Goal: Information Seeking & Learning: Learn about a topic

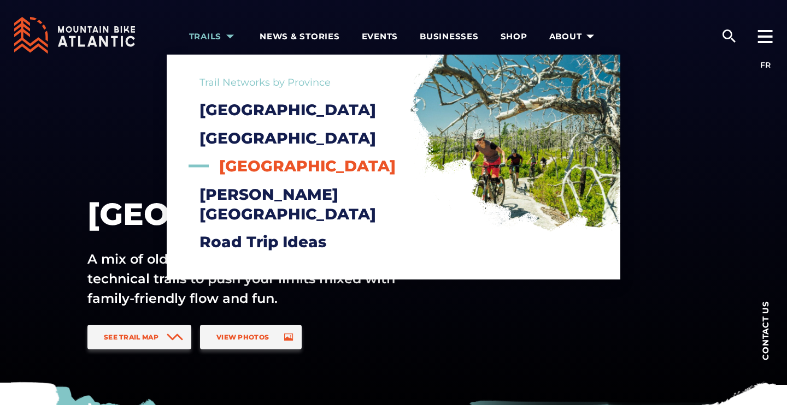
click at [225, 175] on span "[GEOGRAPHIC_DATA]" at bounding box center [307, 166] width 176 height 19
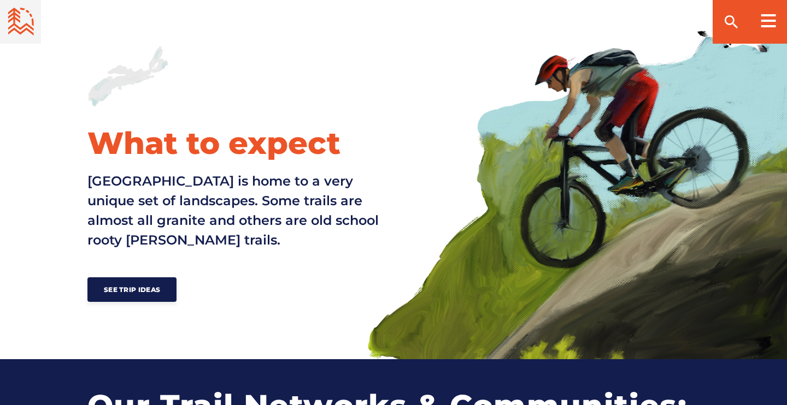
scroll to position [450, 0]
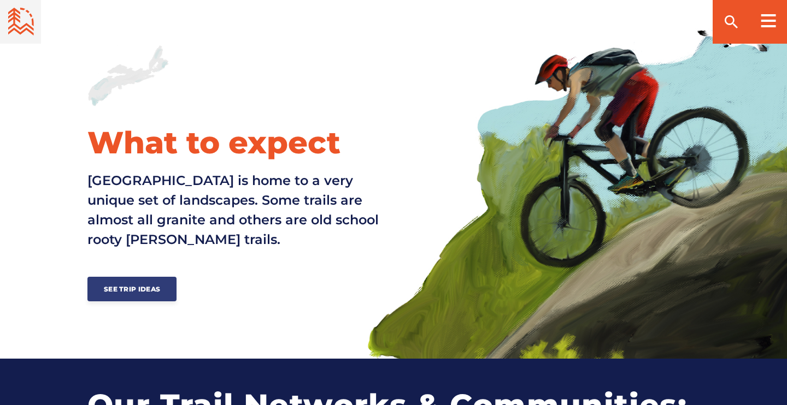
click at [133, 292] on span "See Trip Ideas" at bounding box center [132, 289] width 56 height 8
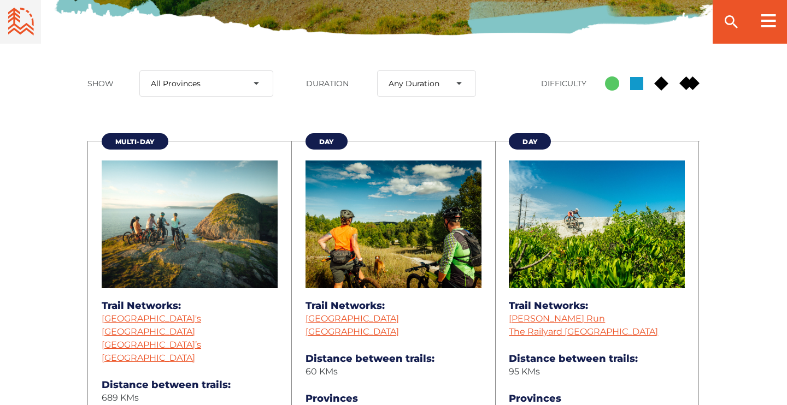
scroll to position [405, 0]
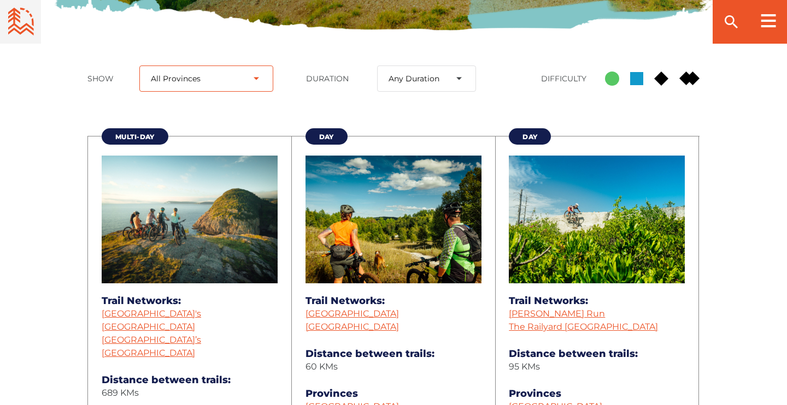
select select "24"
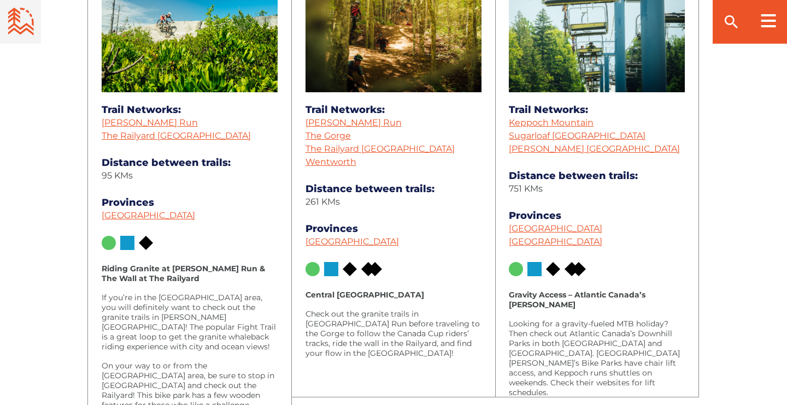
scroll to position [593, 0]
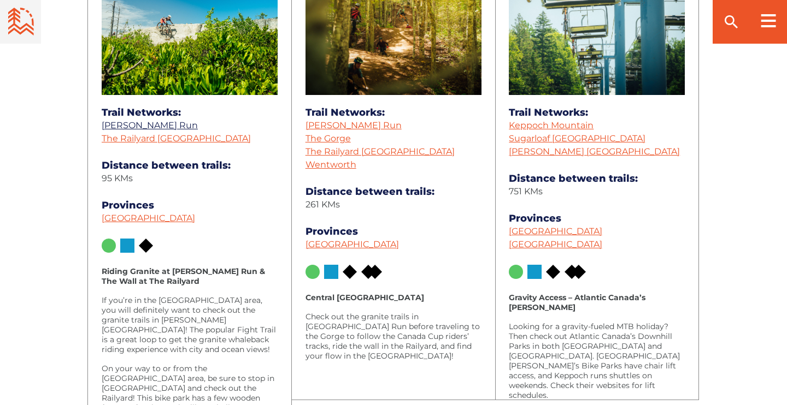
click at [149, 123] on link "[PERSON_NAME] Run" at bounding box center [150, 125] width 96 height 10
click at [215, 138] on link "The Railyard [GEOGRAPHIC_DATA]" at bounding box center [176, 138] width 149 height 10
click at [576, 138] on link "Sugarloaf [GEOGRAPHIC_DATA]" at bounding box center [577, 138] width 137 height 10
click at [577, 154] on link "[PERSON_NAME] [GEOGRAPHIC_DATA]" at bounding box center [594, 151] width 171 height 10
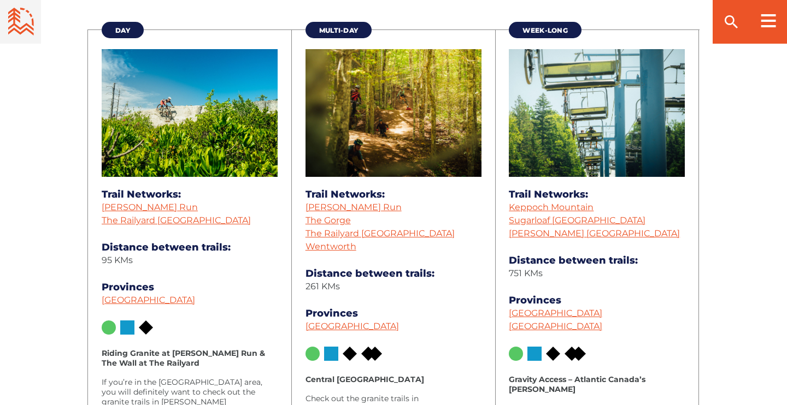
scroll to position [509, 0]
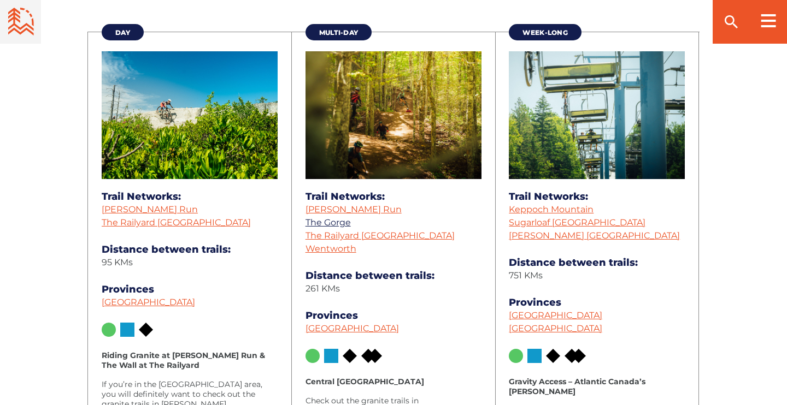
click at [344, 225] on link "The Gorge" at bounding box center [327, 222] width 45 height 10
click at [150, 209] on link "[PERSON_NAME] Run" at bounding box center [150, 209] width 96 height 10
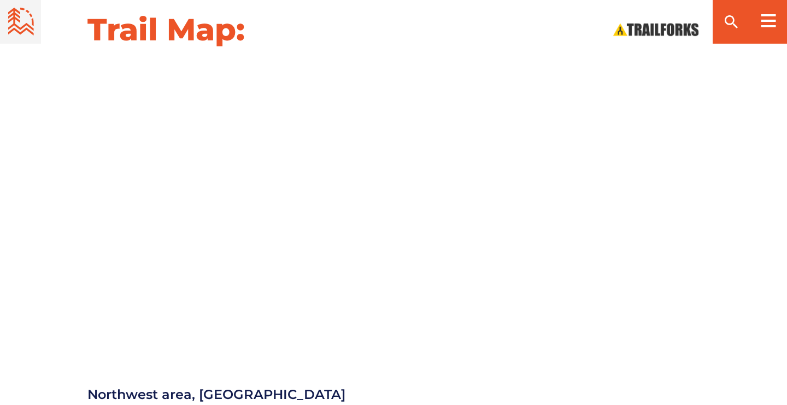
scroll to position [1212, 0]
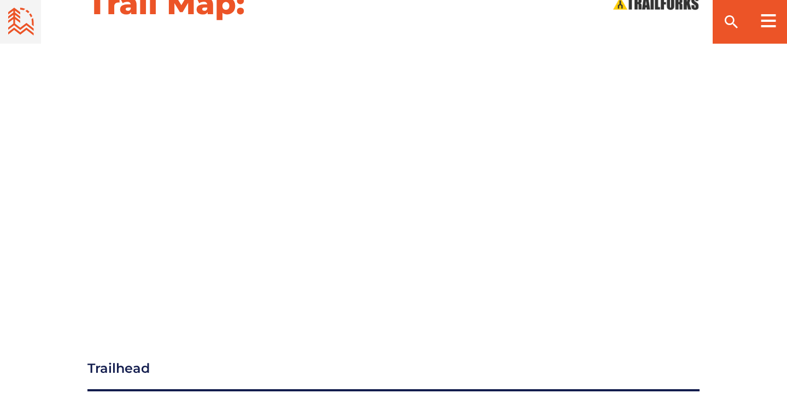
scroll to position [1178, 0]
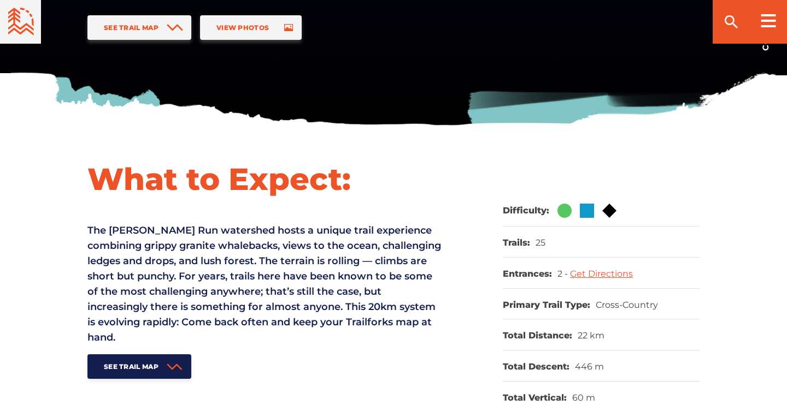
scroll to position [313, 0]
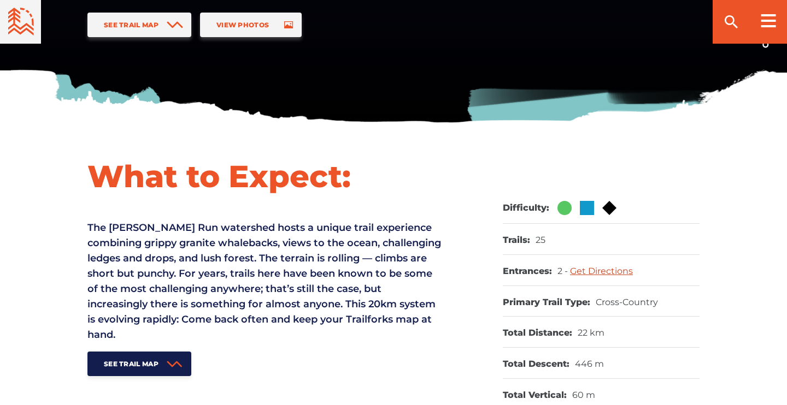
click at [587, 272] on link "Get Directions" at bounding box center [601, 271] width 63 height 10
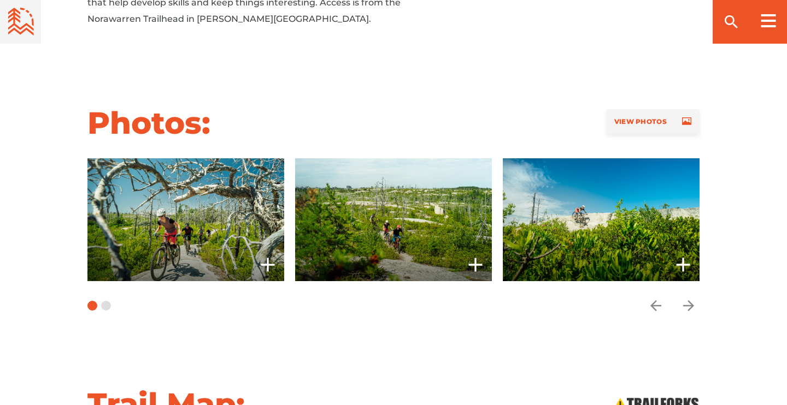
scroll to position [826, 0]
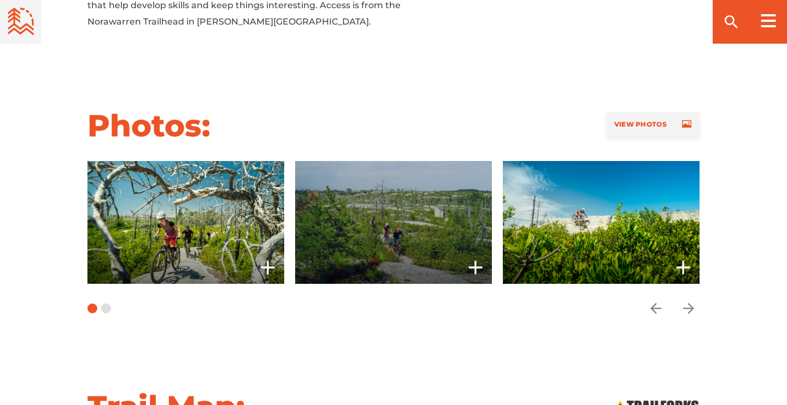
click at [434, 229] on span at bounding box center [393, 222] width 197 height 123
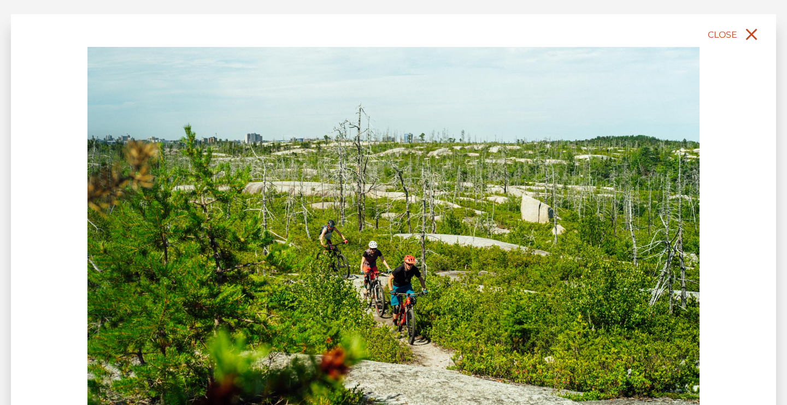
click at [747, 37] on icon "close" at bounding box center [751, 35] width 20 height 20
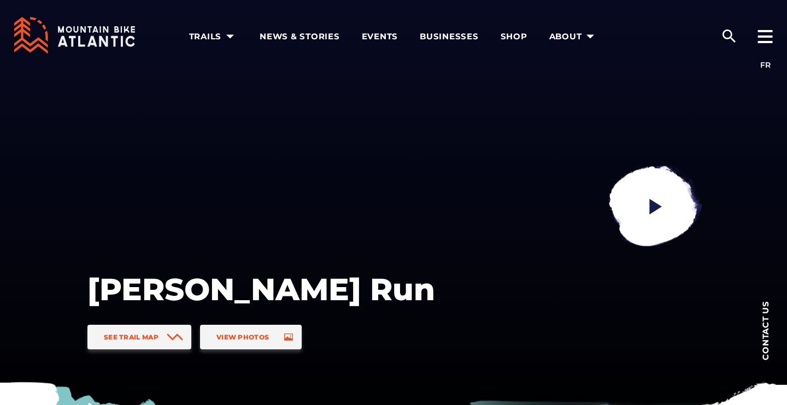
scroll to position [0, 0]
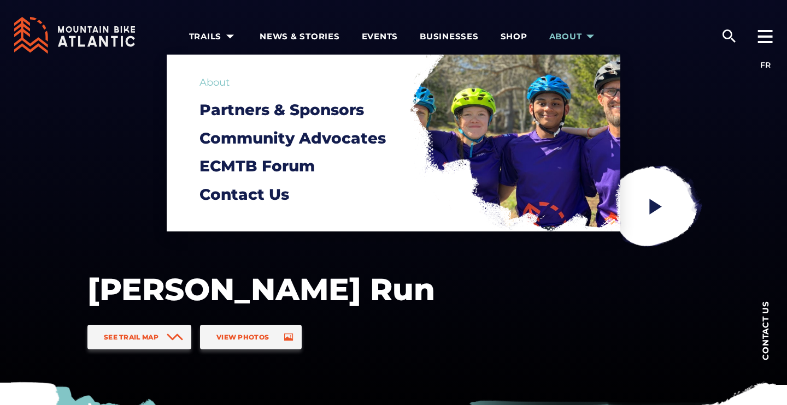
click at [565, 38] on span "About" at bounding box center [573, 36] width 49 height 11
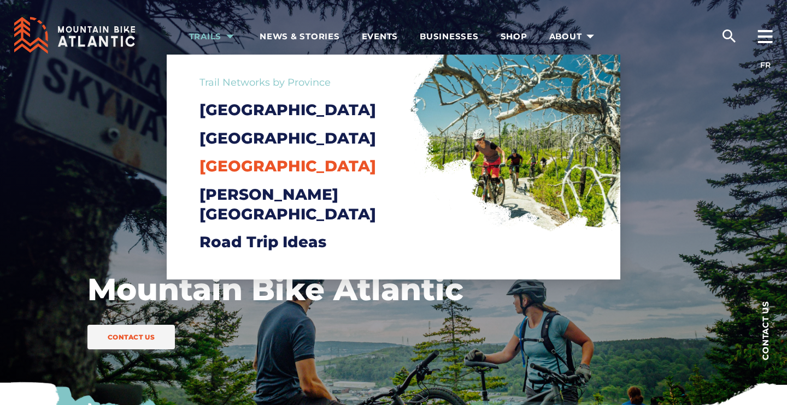
click at [221, 175] on span "[GEOGRAPHIC_DATA]" at bounding box center [287, 166] width 176 height 19
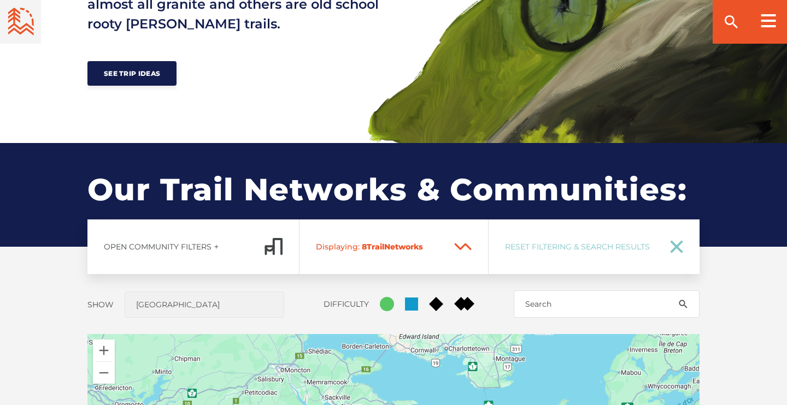
scroll to position [665, 0]
click at [139, 70] on span "See Trip Ideas" at bounding box center [132, 73] width 56 height 8
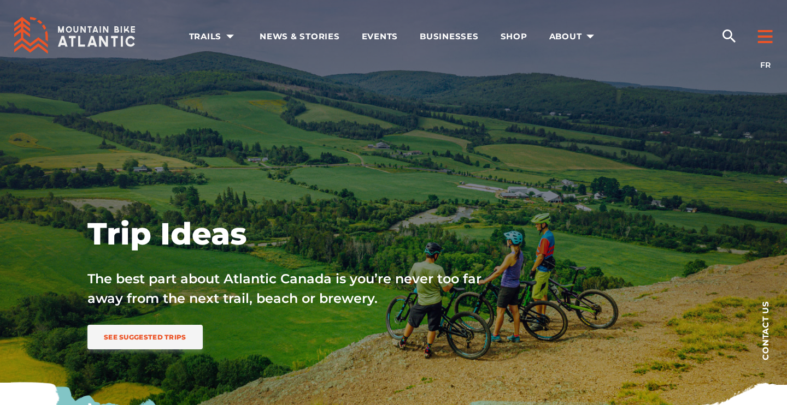
click at [767, 45] on div at bounding box center [765, 31] width 44 height 65
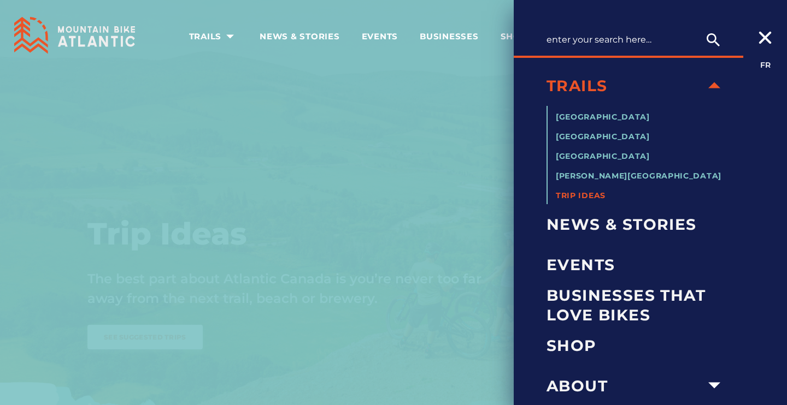
click at [543, 267] on div "Trails New Brunswick Newfoundland and Labrador Nova Scotia Prince Edward Island…" at bounding box center [628, 202] width 229 height 405
click at [561, 264] on span "Events" at bounding box center [636, 265] width 180 height 20
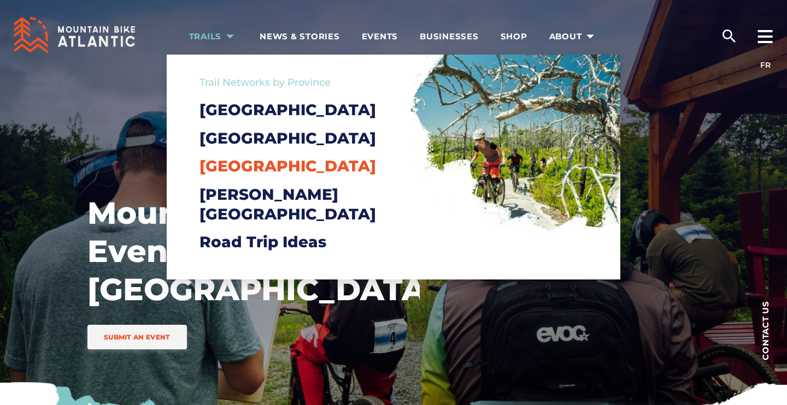
click at [231, 175] on span "[GEOGRAPHIC_DATA]" at bounding box center [287, 166] width 176 height 19
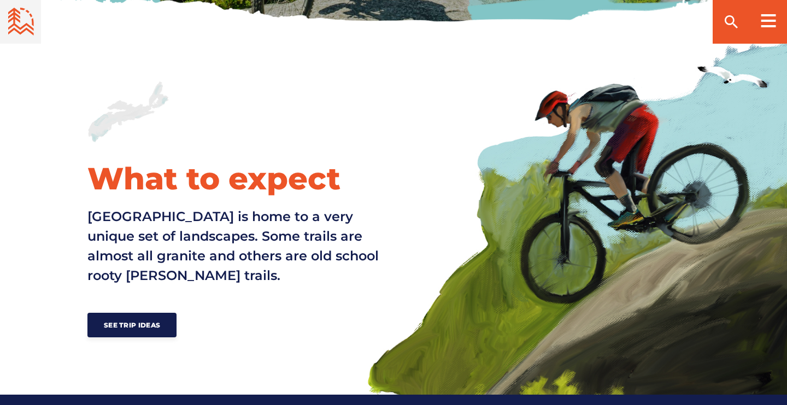
scroll to position [415, 0]
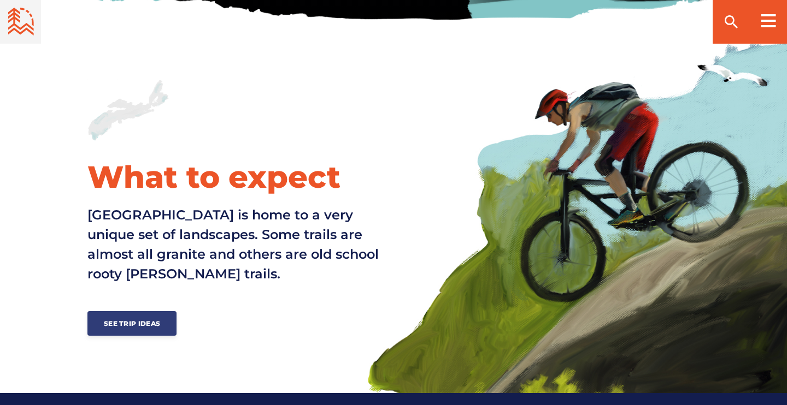
click at [137, 321] on span "See Trip Ideas" at bounding box center [132, 324] width 56 height 8
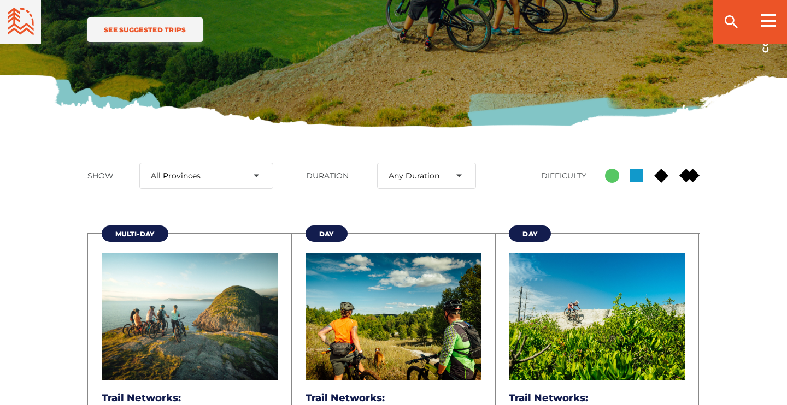
scroll to position [316, 0]
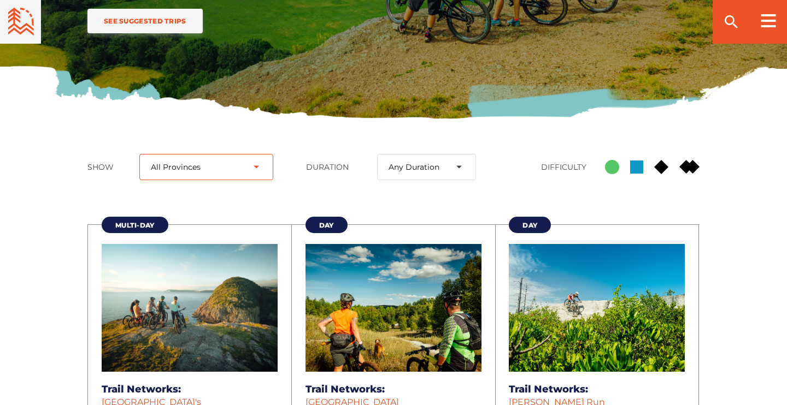
select select "24"
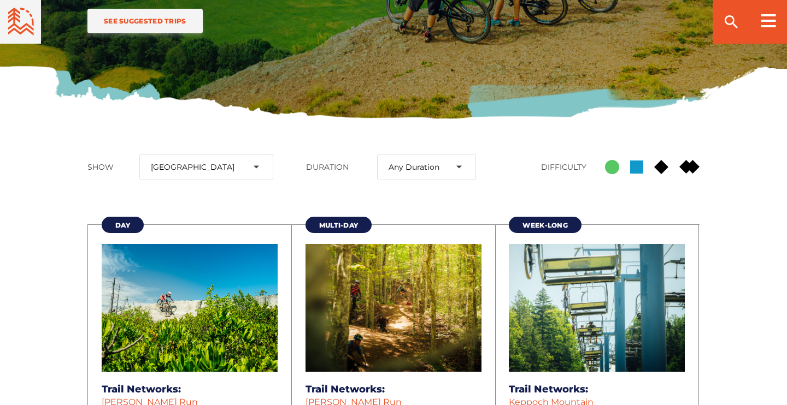
click at [606, 173] on icon at bounding box center [612, 167] width 14 height 14
click at [605, 167] on input "Green Circle" at bounding box center [605, 167] width 0 height 0
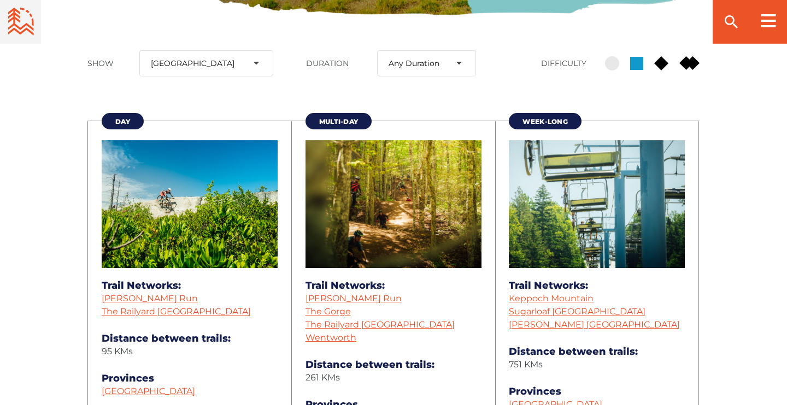
scroll to position [428, 0]
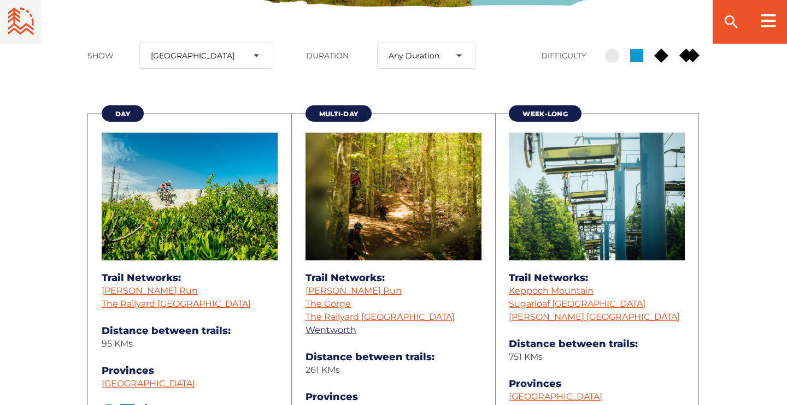
click at [340, 328] on link "Wentworth" at bounding box center [330, 330] width 51 height 10
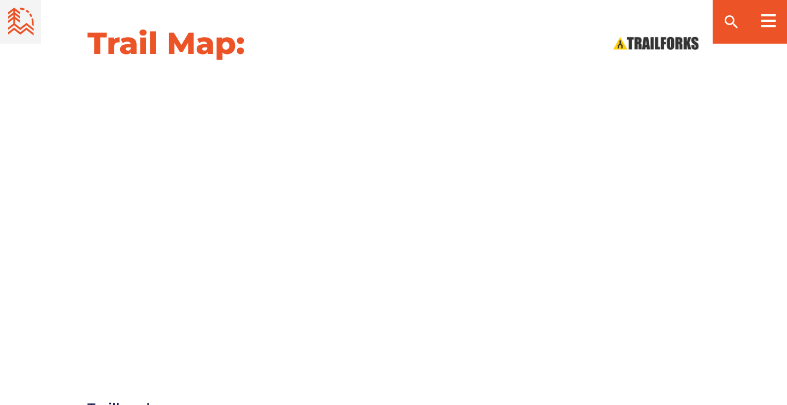
scroll to position [1130, 0]
